Goal: Task Accomplishment & Management: Manage account settings

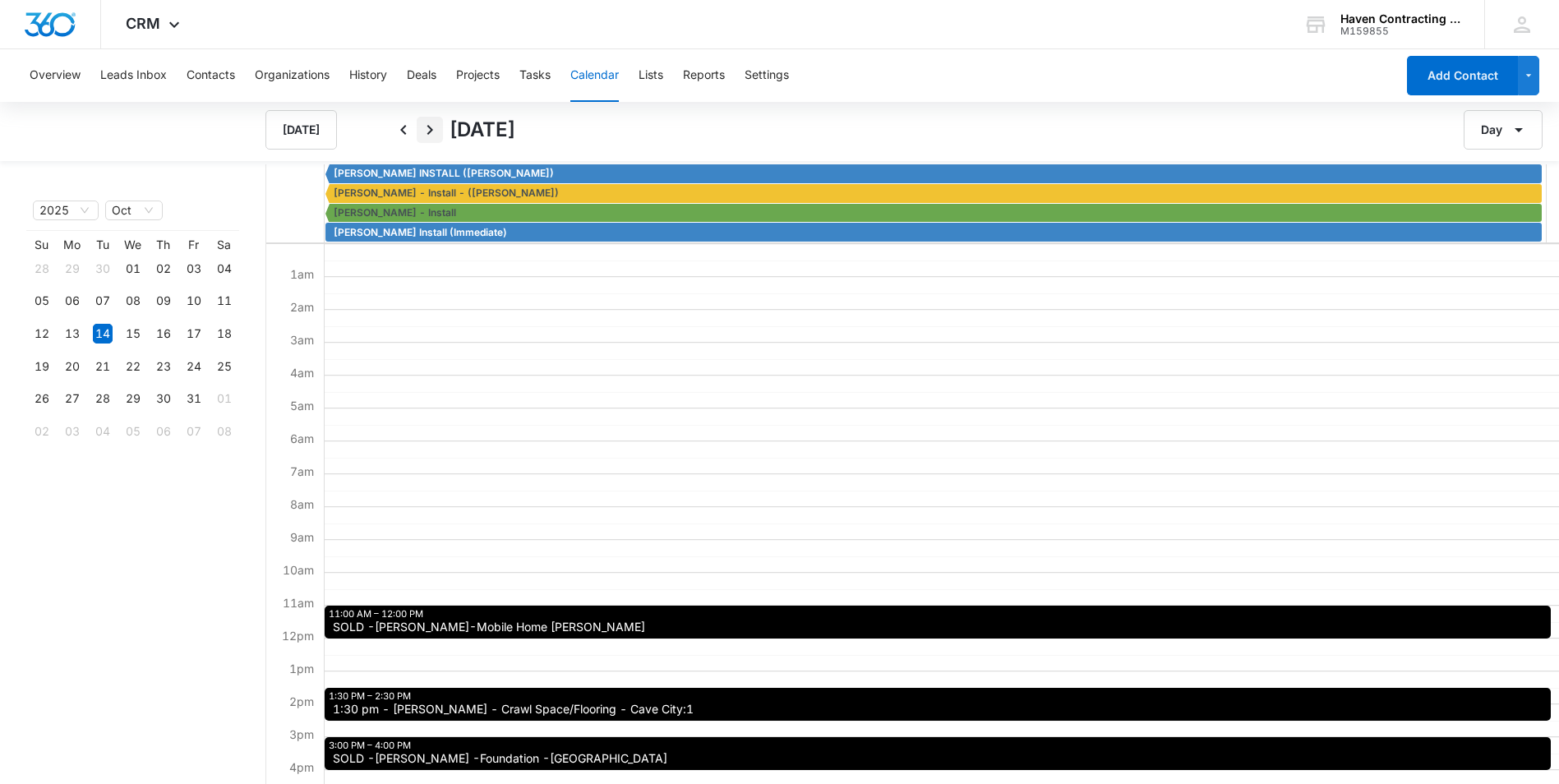
click at [434, 130] on icon "Next" at bounding box center [430, 130] width 19 height 19
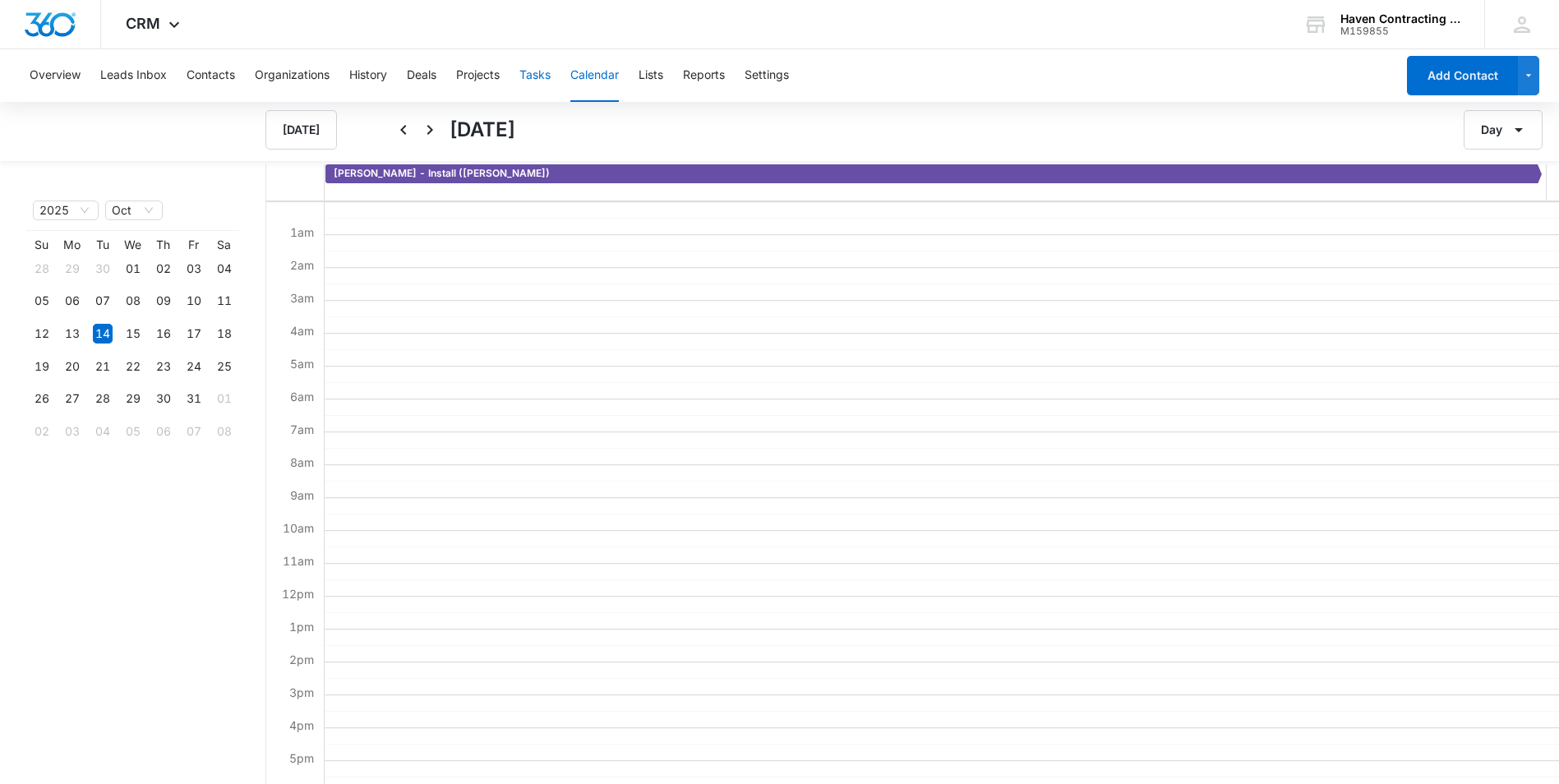
click at [544, 78] on button "Tasks" at bounding box center [535, 75] width 31 height 53
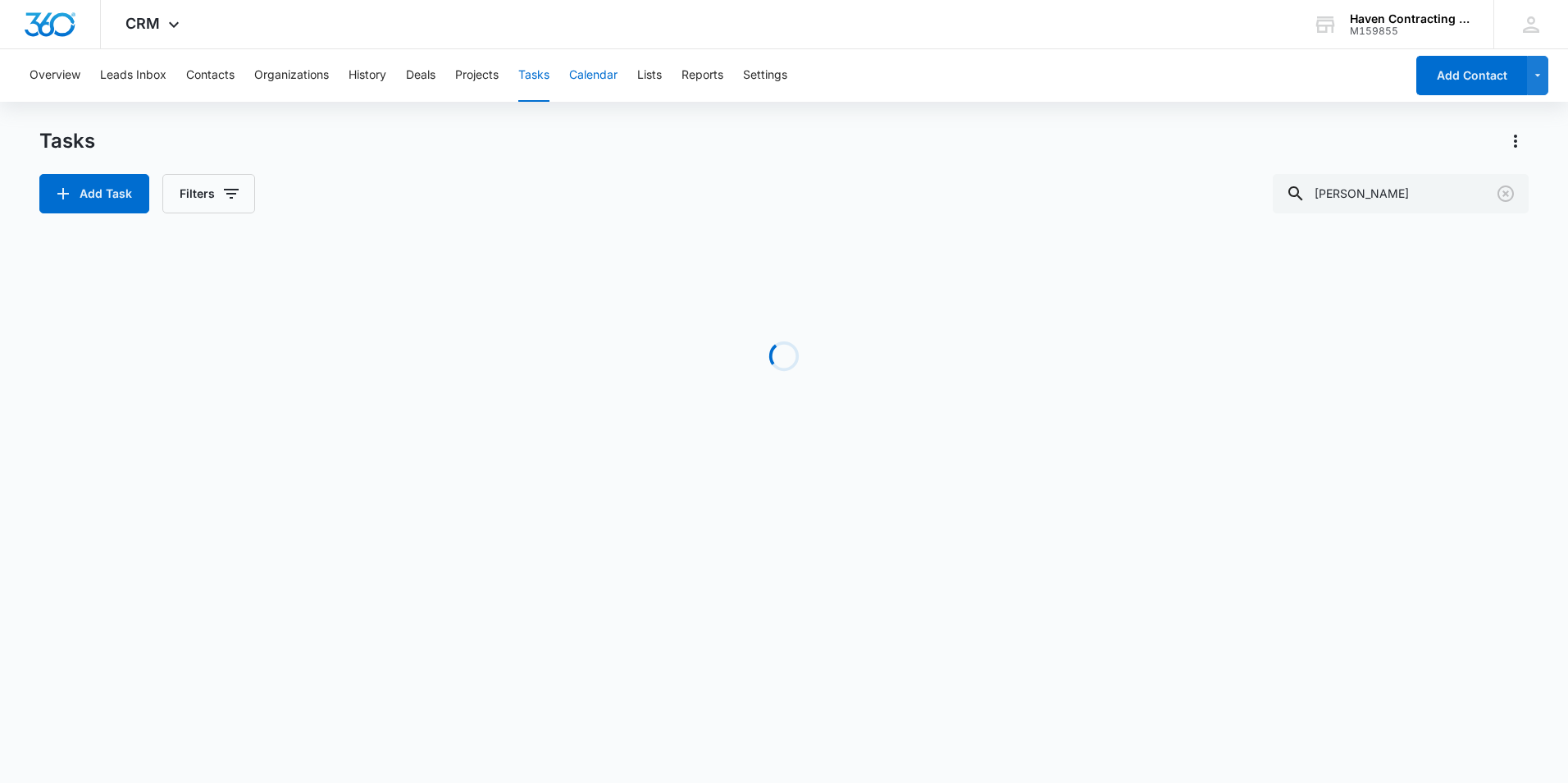
click at [585, 75] on button "Calendar" at bounding box center [593, 75] width 48 height 53
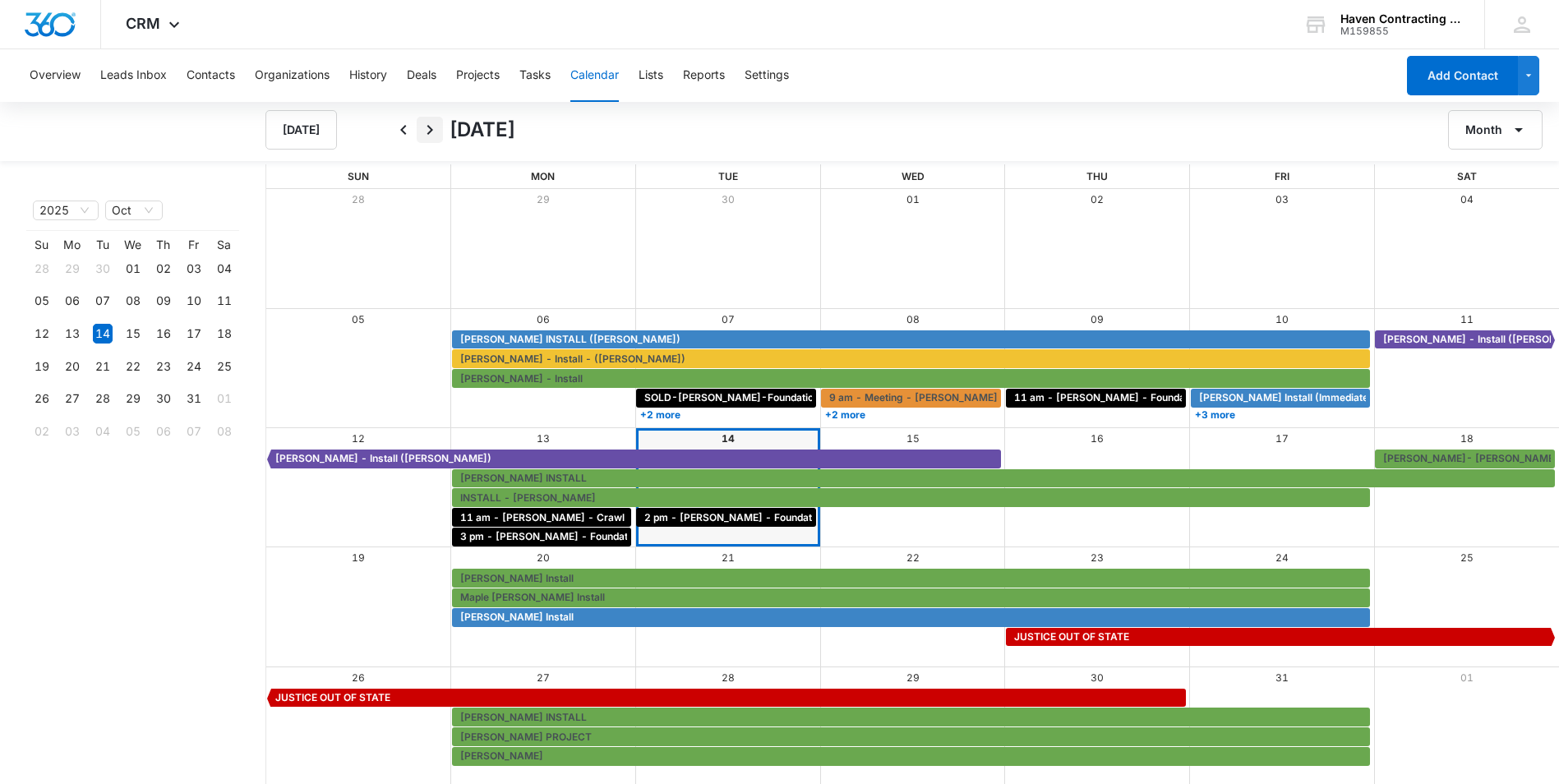
click at [427, 127] on icon "Next" at bounding box center [430, 130] width 19 height 19
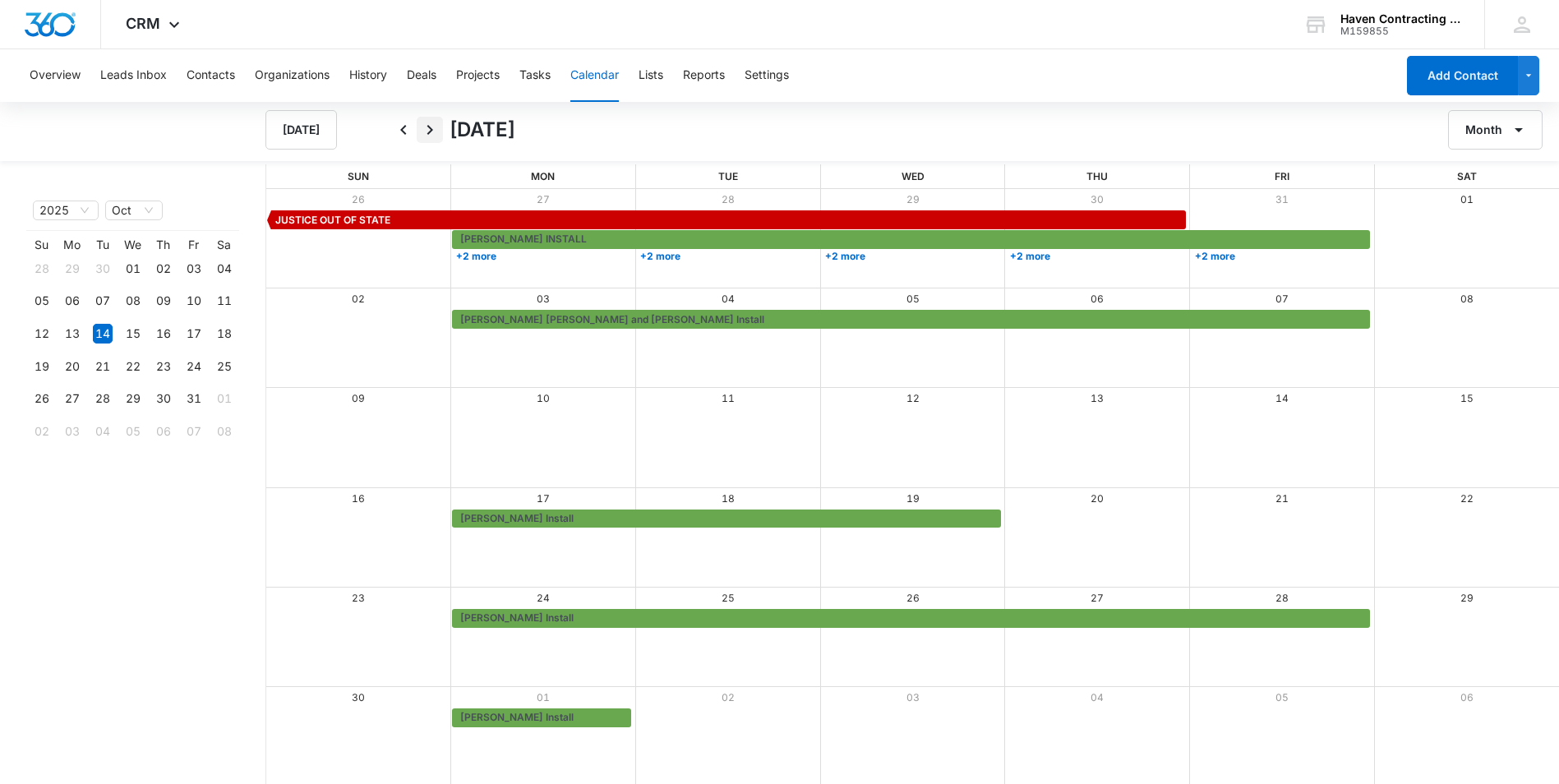
click at [429, 127] on icon "Next" at bounding box center [430, 130] width 6 height 10
